Goal: Communication & Community: Ask a question

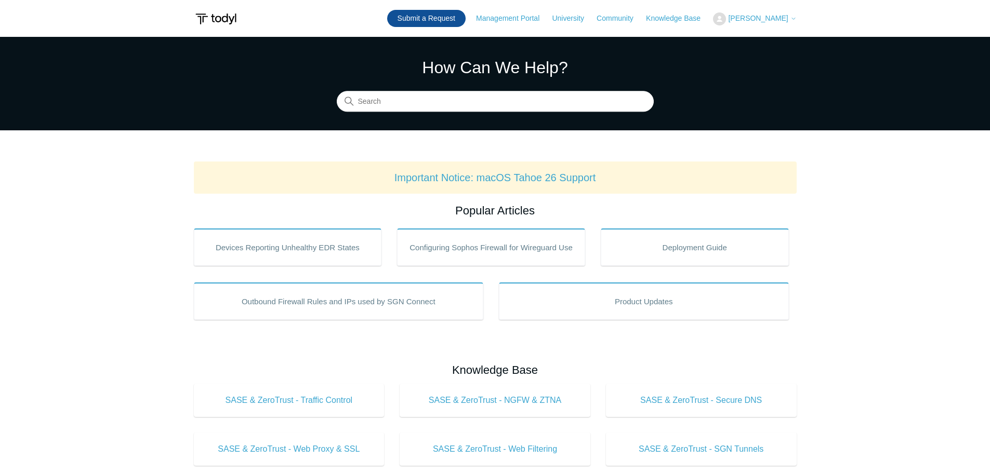
click at [455, 18] on link "Submit a Request" at bounding box center [426, 18] width 78 height 17
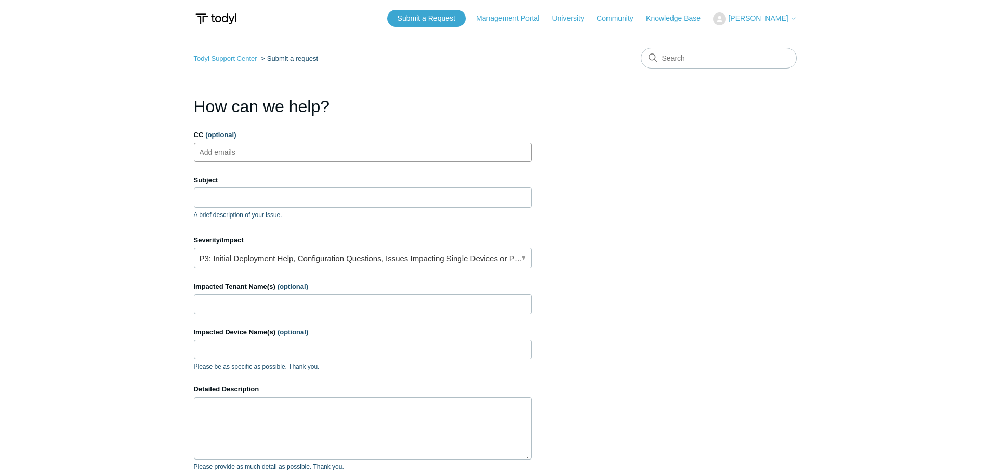
click at [249, 152] on input "CC (optional)" at bounding box center [226, 152] width 62 height 16
type input "jaderhold@yourabt.com"
type input "Connection issue"
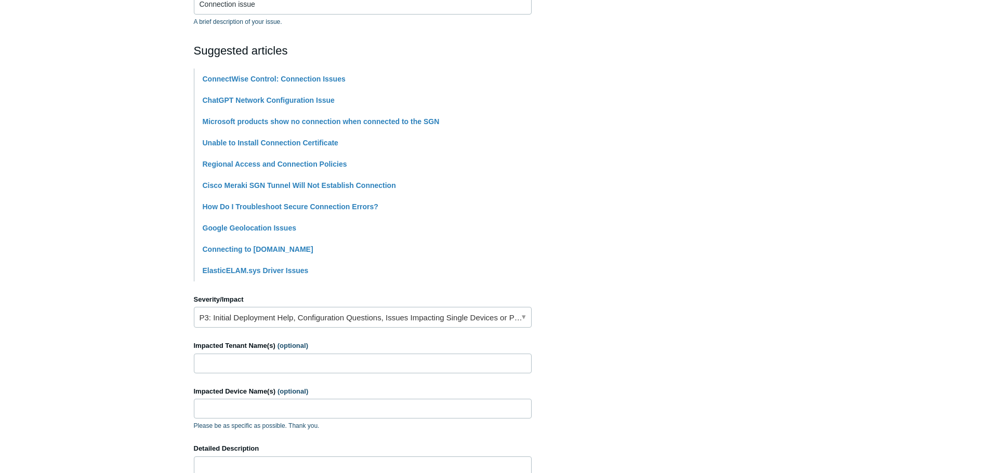
scroll to position [208, 0]
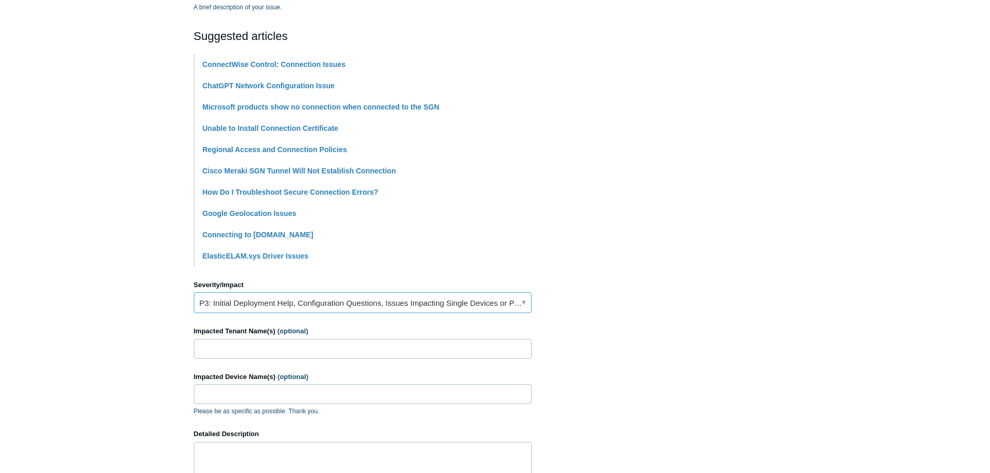
click at [522, 302] on link "P3: Initial Deployment Help, Configuration Questions, Issues Impacting Single D…" at bounding box center [363, 302] width 338 height 21
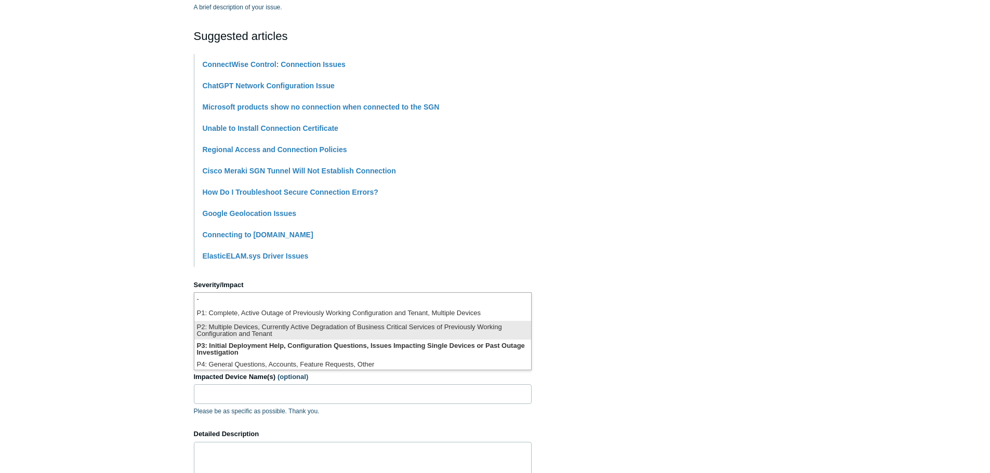
click at [445, 328] on li "P2: Multiple Devices, Currently Active Degradation of Business Critical Service…" at bounding box center [362, 330] width 337 height 19
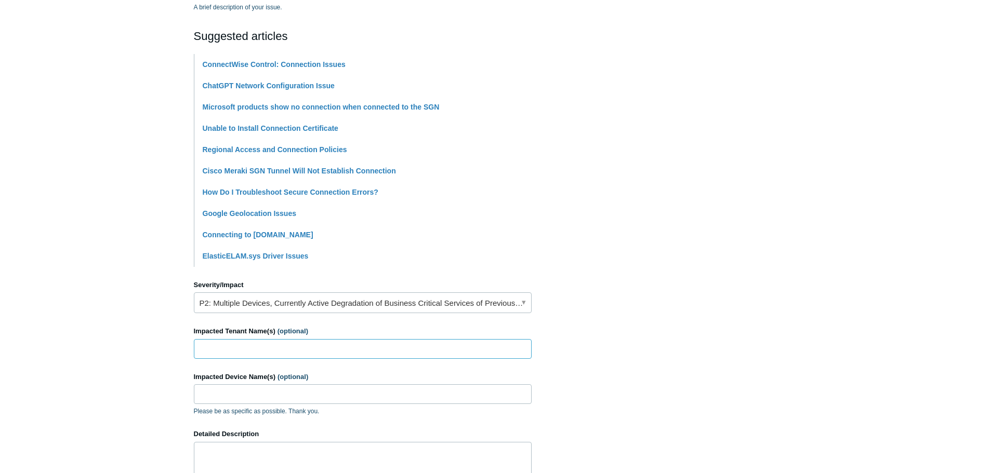
click at [325, 350] on input "Impacted Tenant Name(s) (optional)" at bounding box center [363, 349] width 338 height 20
type input "Automated Business Technologies, [GEOGRAPHIC_DATA] Janitorial Service"
click at [402, 387] on input "Impacted Device Name(s) (optional)" at bounding box center [363, 394] width 338 height 20
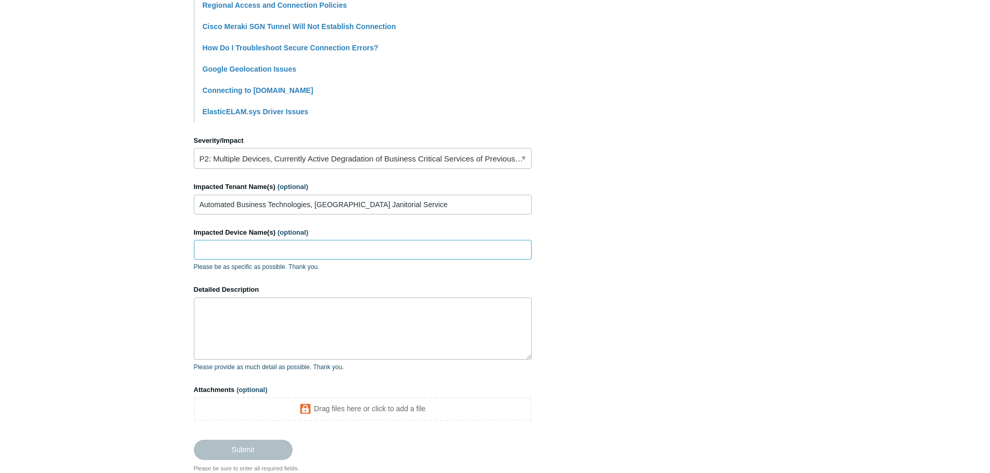
scroll to position [424, 0]
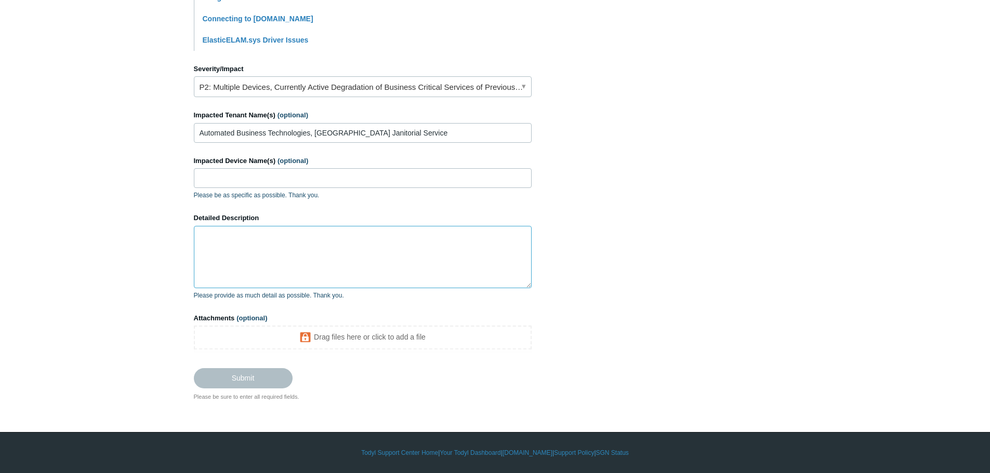
click at [254, 242] on textarea "Detailed Description" at bounding box center [363, 257] width 338 height 62
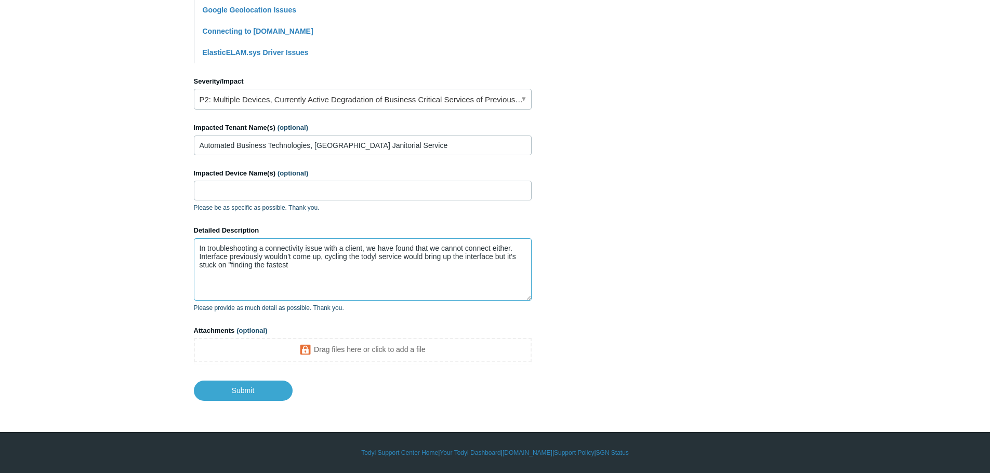
click at [266, 267] on textarea "In troubleshooting a connectivity issue with a client, we have found that we ca…" at bounding box center [363, 269] width 338 height 62
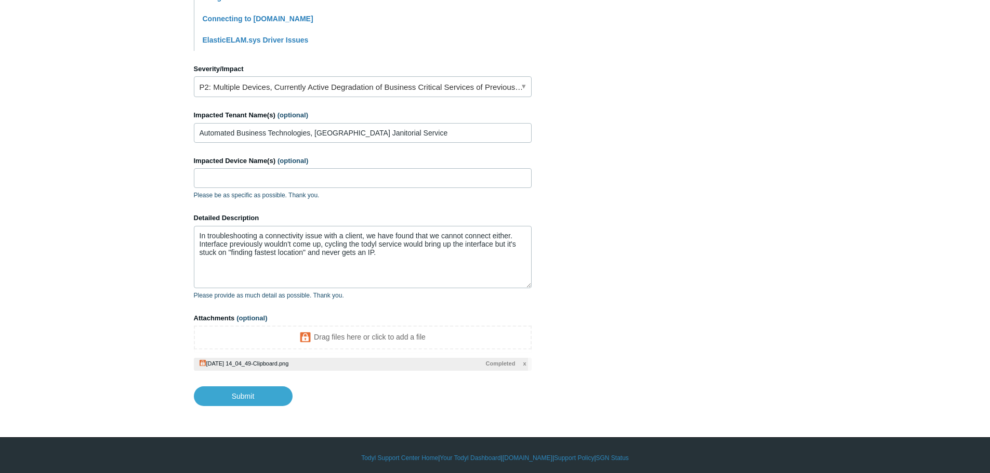
scroll to position [429, 0]
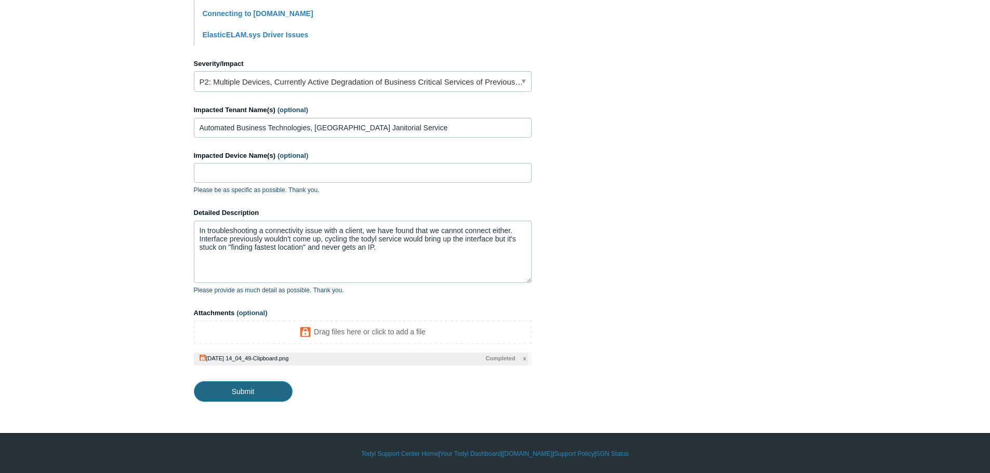
click at [258, 390] on input "Submit" at bounding box center [243, 391] width 99 height 21
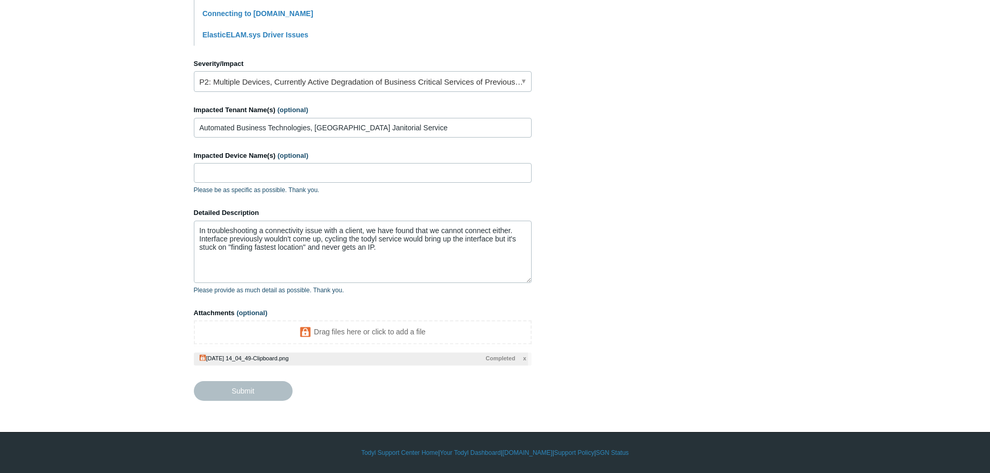
type textarea "In troubleshooting a connectivity issue with a client, we have found that we ca…"
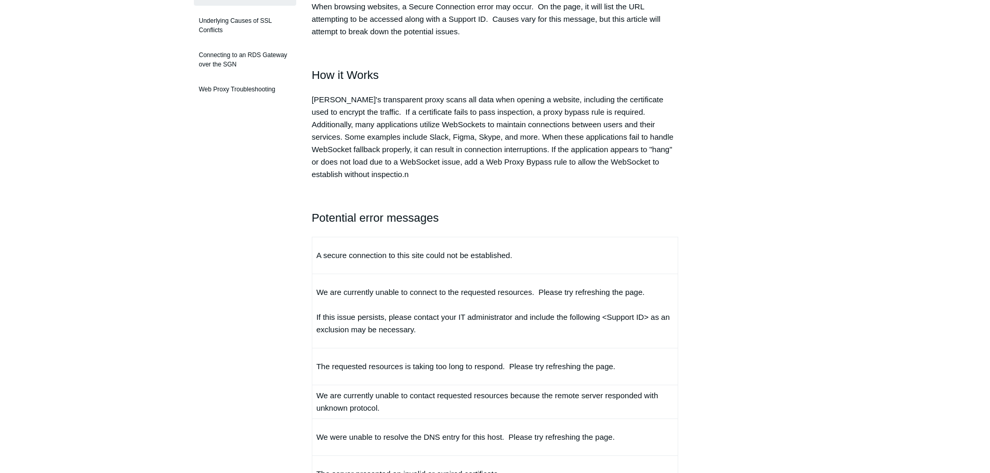
scroll to position [260, 0]
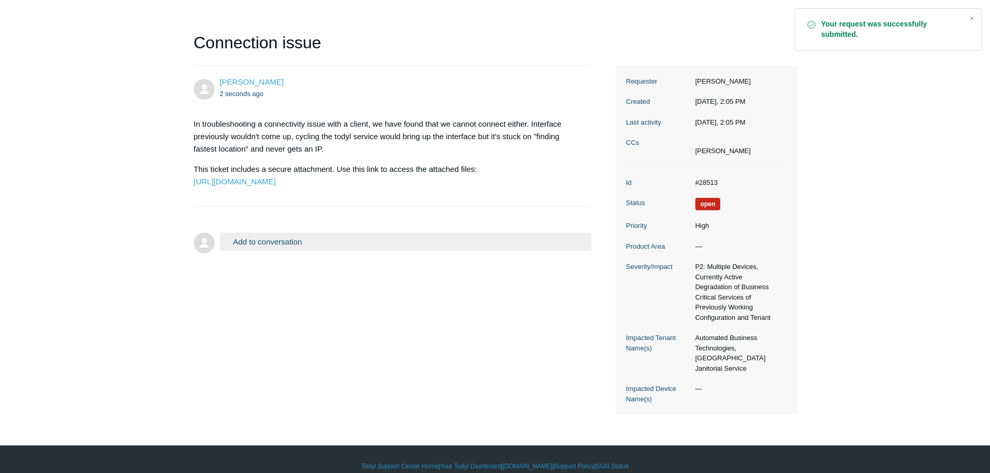
scroll to position [88, 0]
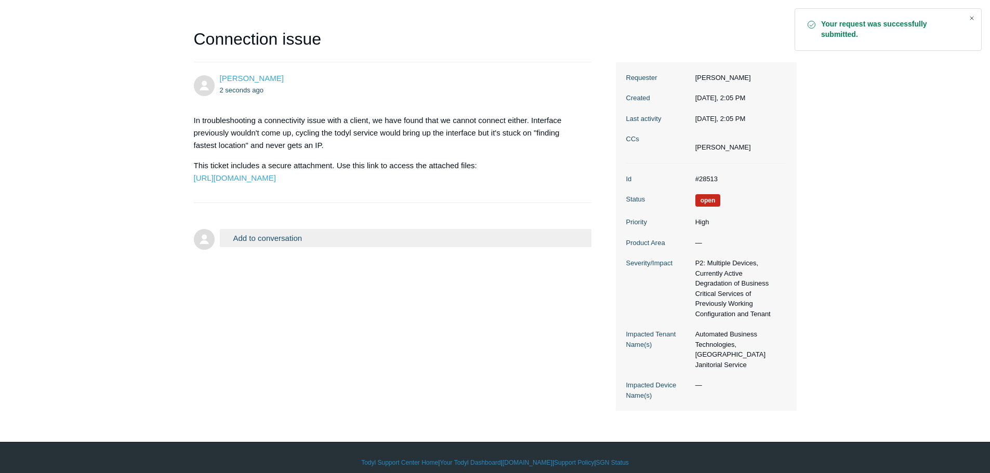
click at [972, 16] on div "Close" at bounding box center [971, 18] width 15 height 15
